Goal: Find specific fact

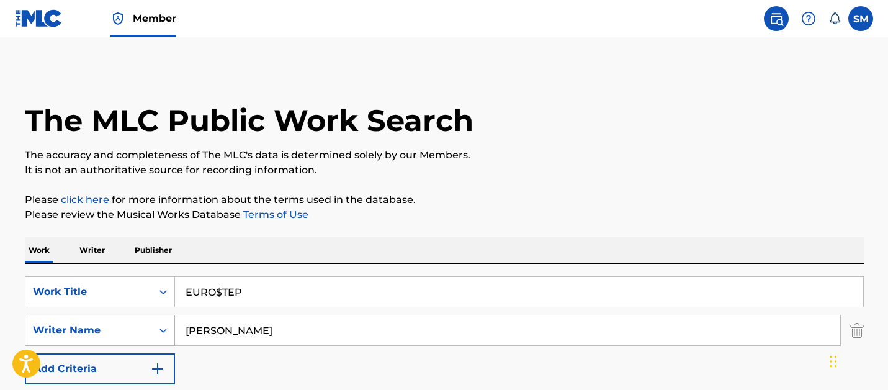
scroll to position [149, 0]
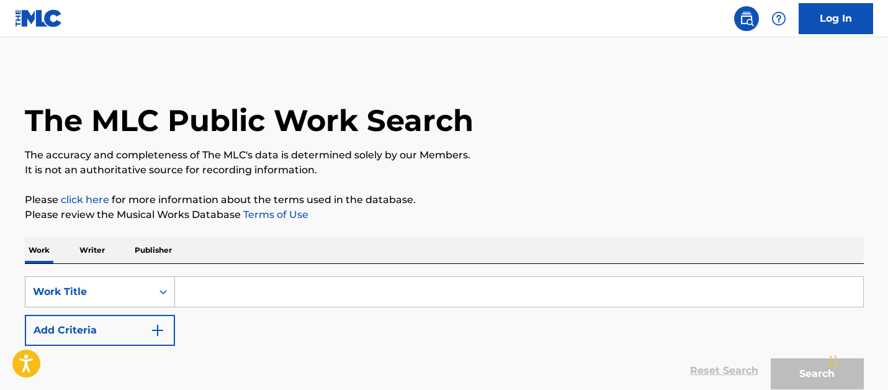
click at [133, 296] on div "Work Title" at bounding box center [89, 291] width 112 height 15
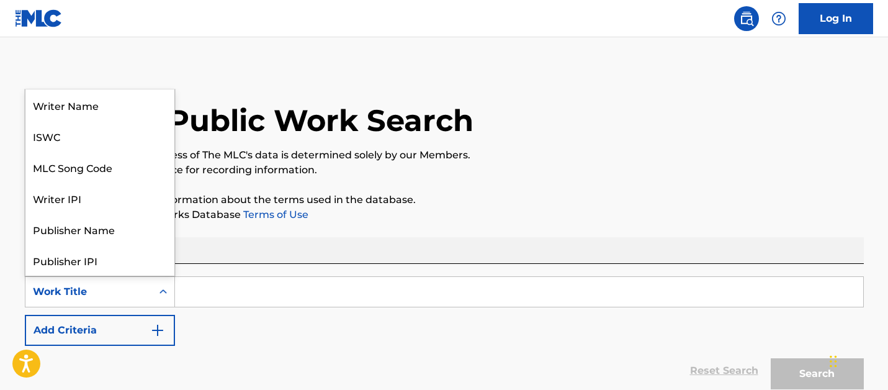
scroll to position [62, 0]
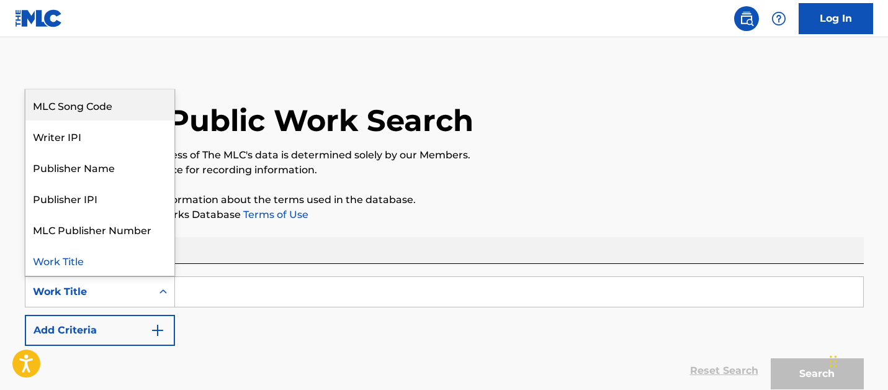
click at [147, 108] on div "MLC Song Code" at bounding box center [99, 104] width 149 height 31
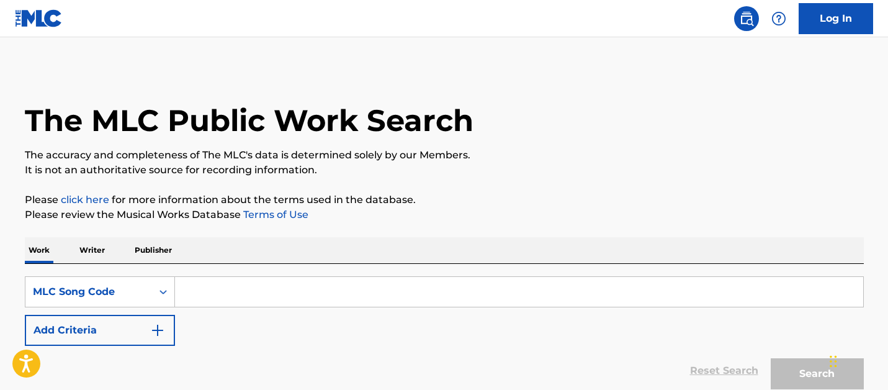
click at [206, 292] on input "Search Form" at bounding box center [519, 292] width 688 height 30
paste input "ND0YA4"
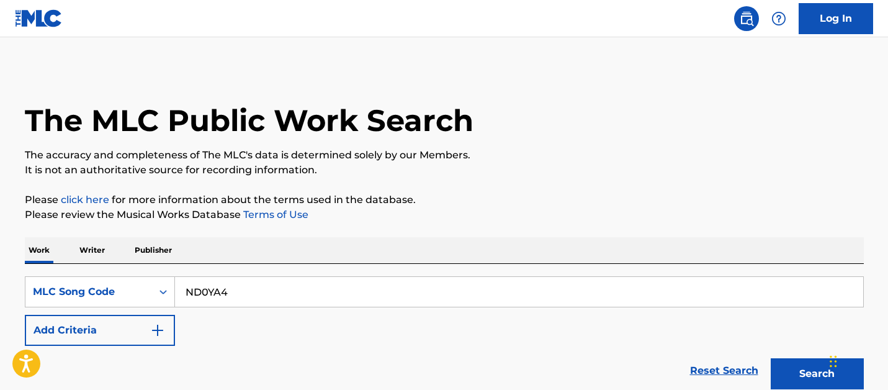
type input "ND0YA4"
click at [771, 358] on button "Search" at bounding box center [817, 373] width 93 height 31
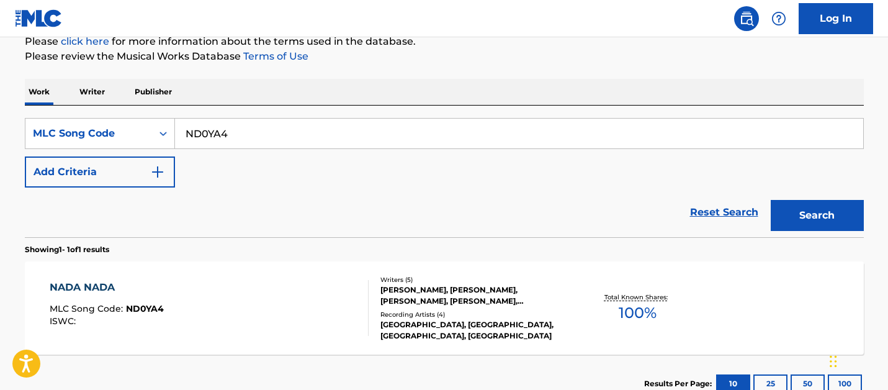
scroll to position [159, 0]
click at [288, 282] on div "NADA NADA MLC Song Code : ND0YA4 ISWC :" at bounding box center [209, 307] width 319 height 56
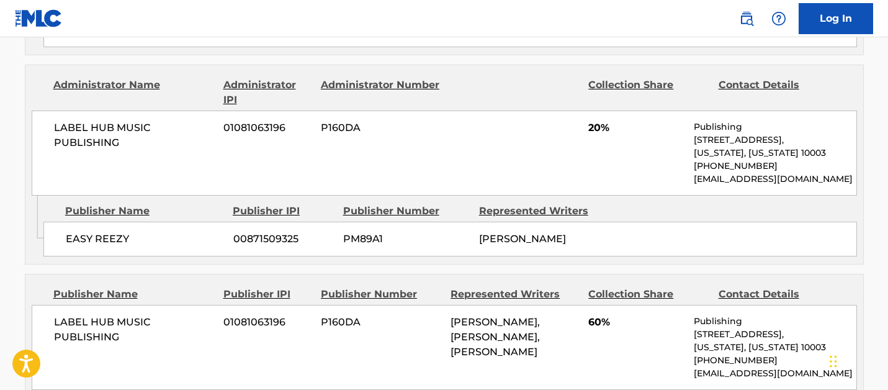
scroll to position [1155, 0]
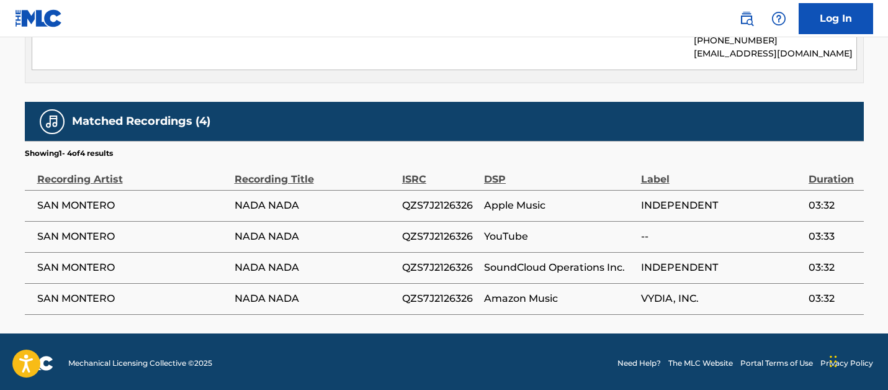
click at [439, 212] on td "QZS7J2126326" at bounding box center [443, 205] width 82 height 31
click at [439, 210] on span "QZS7J2126326" at bounding box center [440, 205] width 76 height 15
copy span "QZS7J2126326"
